Goal: Information Seeking & Learning: Learn about a topic

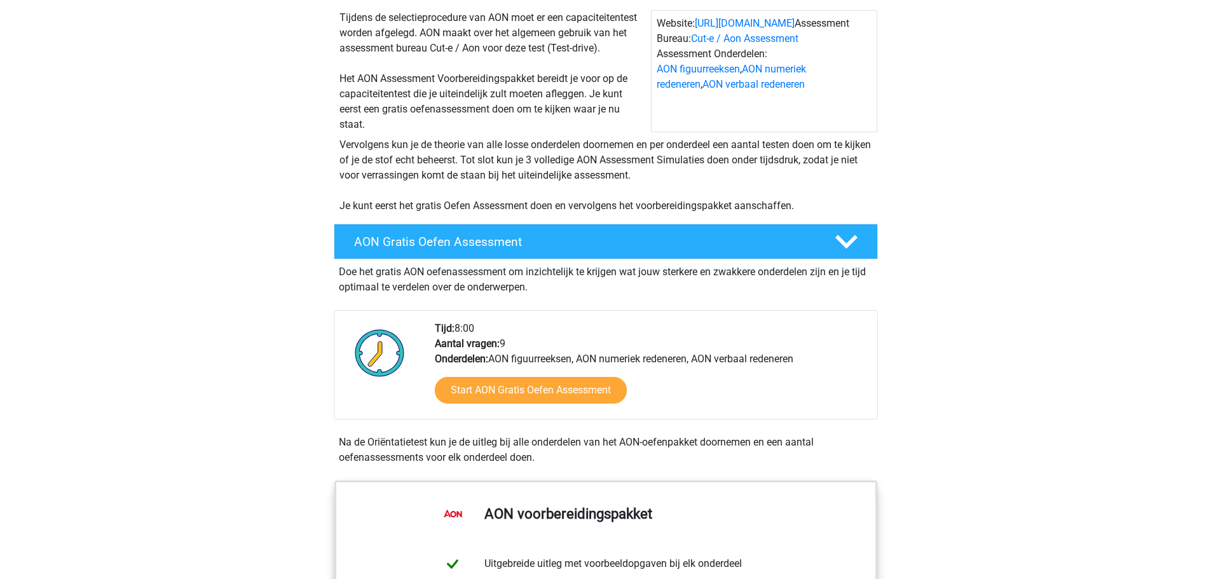
scroll to position [127, 0]
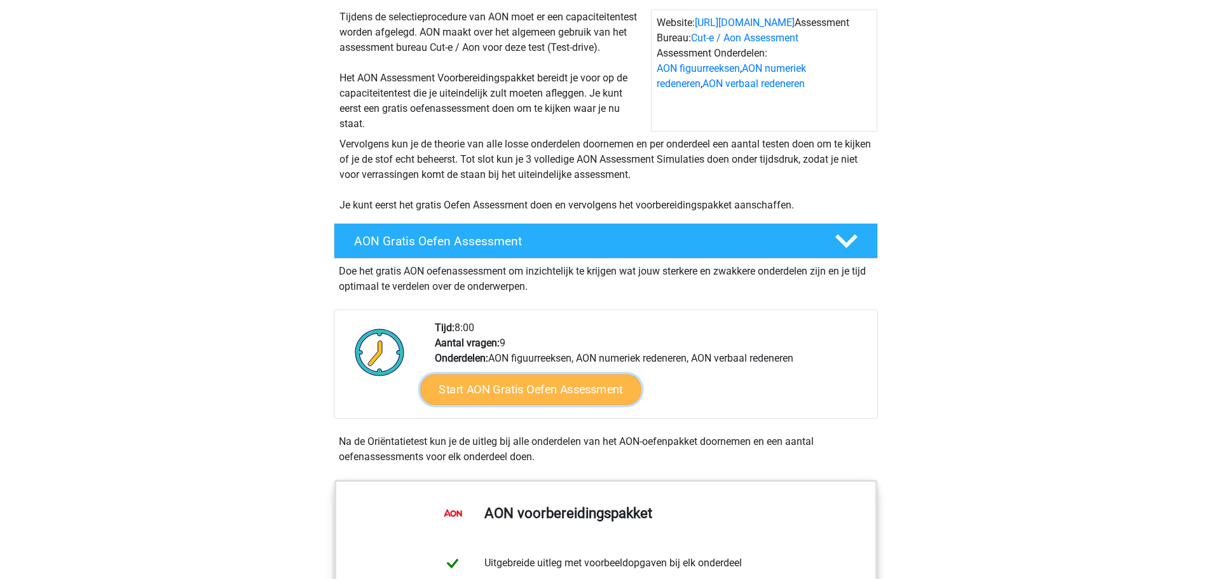
click at [580, 398] on link "Start AON Gratis Oefen Assessment" at bounding box center [530, 389] width 221 height 31
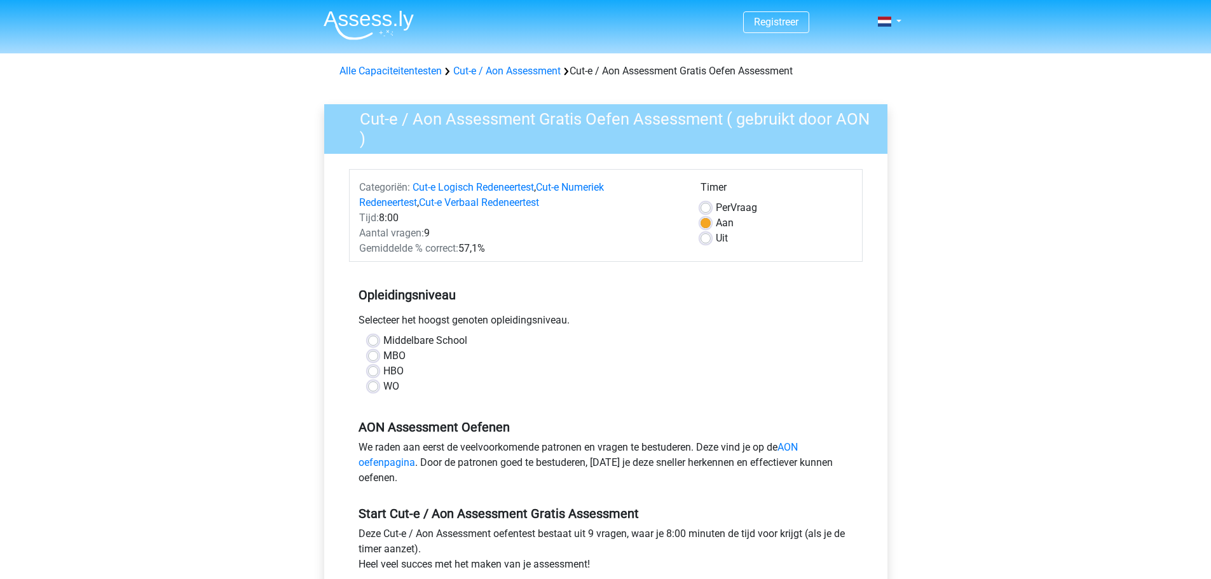
click at [366, 387] on div "Middelbare School MBO HBO WO" at bounding box center [606, 363] width 495 height 61
click at [383, 385] on label "WO" at bounding box center [391, 386] width 16 height 15
click at [373, 385] on input "WO" at bounding box center [373, 385] width 10 height 13
radio input "true"
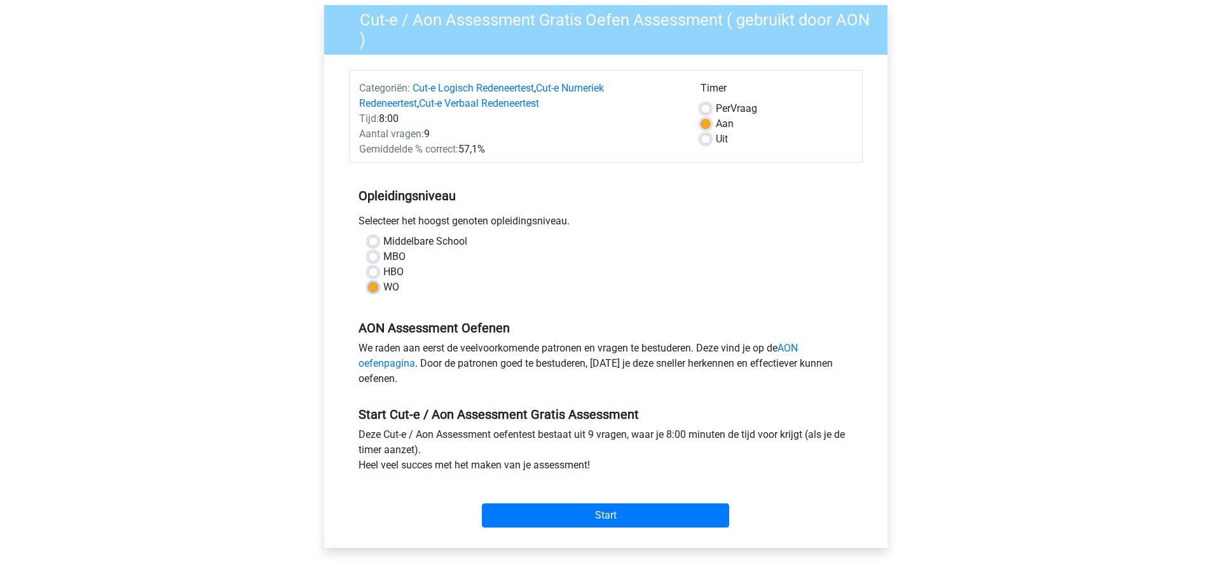
scroll to position [121, 0]
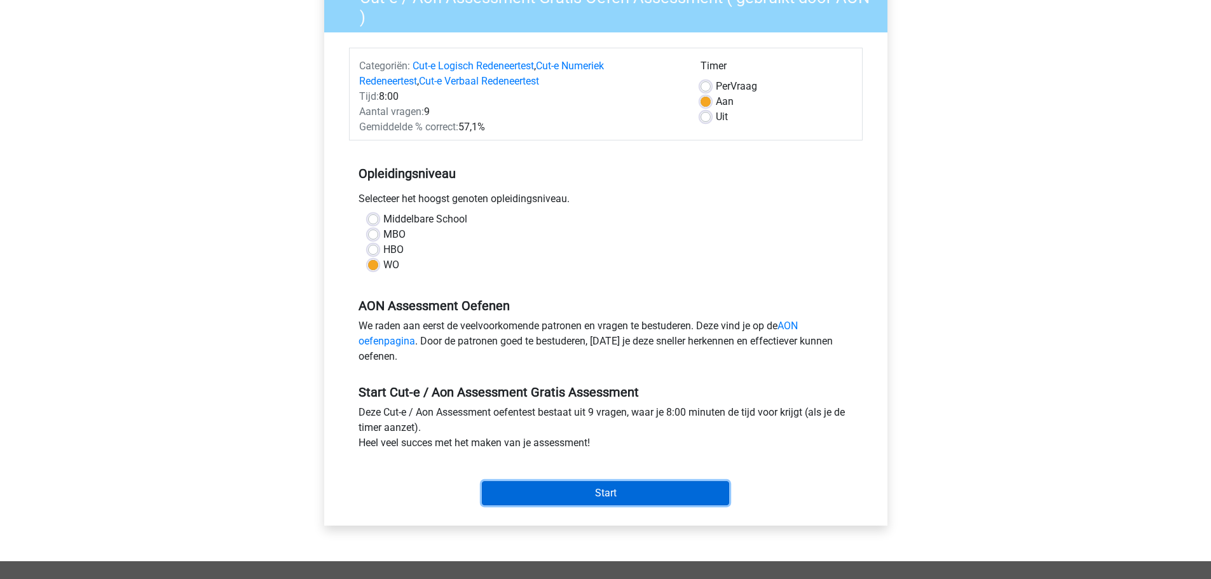
click at [551, 488] on input "Start" at bounding box center [605, 493] width 247 height 24
